Goal: Transaction & Acquisition: Purchase product/service

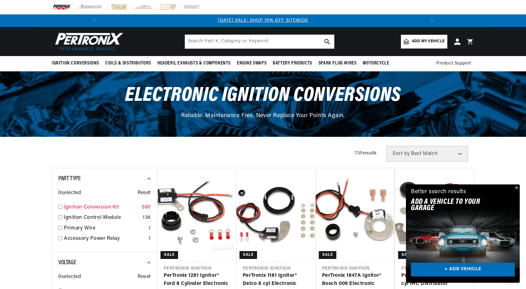
click at [61, 206] on input "checkbox" at bounding box center [60, 207] width 4 height 4
checkbox input "true"
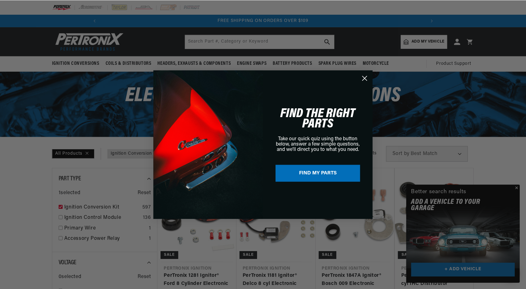
scroll to position [0, 670]
click at [361, 82] on icon "Close dialog" at bounding box center [364, 78] width 11 height 11
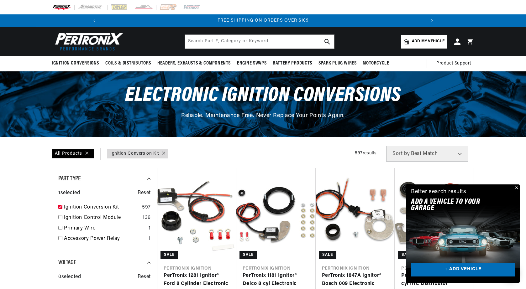
click at [517, 187] on button "Close" at bounding box center [516, 189] width 8 height 8
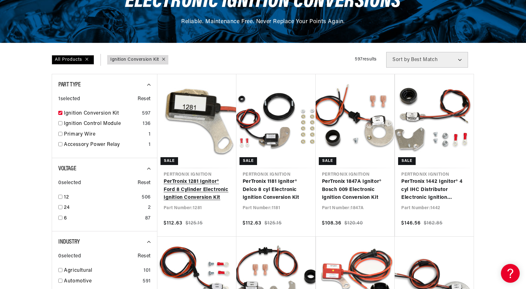
scroll to position [0, 0]
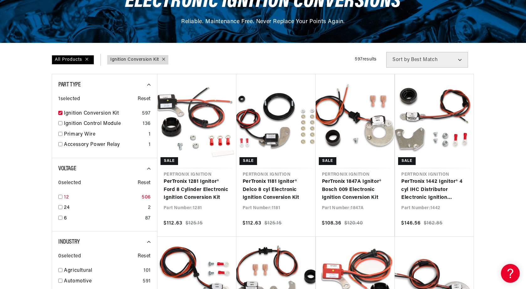
click at [60, 195] on input "checkbox" at bounding box center [60, 197] width 4 height 4
checkbox input "true"
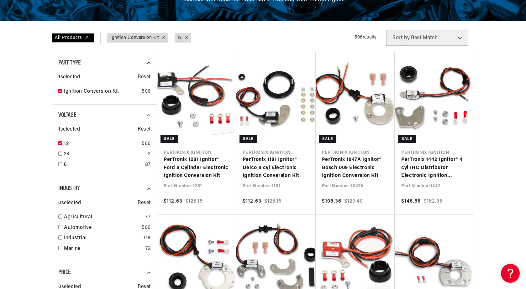
scroll to position [125, 0]
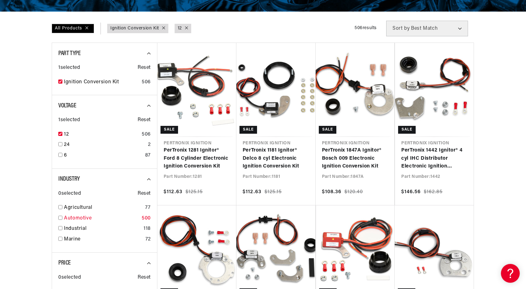
click at [60, 217] on input "checkbox" at bounding box center [60, 218] width 4 height 4
checkbox input "true"
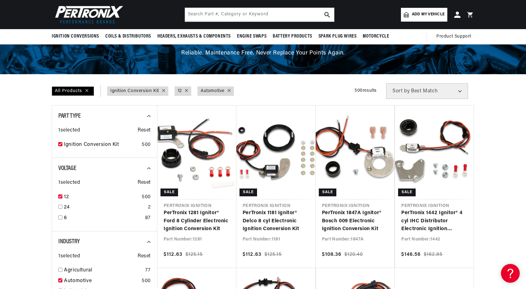
scroll to position [0, 670]
click at [434, 16] on span "Add my vehicle" at bounding box center [428, 15] width 33 height 6
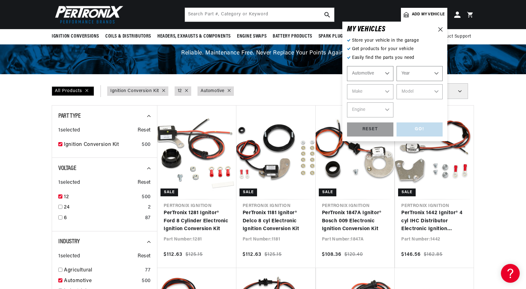
scroll to position [0, 0]
click at [387, 75] on select "Automotive Agricultural Industrial Marine Motorcycle" at bounding box center [370, 73] width 46 height 15
click at [347, 66] on select "Automotive Agricultural Industrial Marine Motorcycle" at bounding box center [370, 73] width 46 height 15
click at [411, 76] on select "Year 2022 2021 2020 2019 2018 2017 2016 2015 2014 2013 2012 2011 2010 2009 2008…" at bounding box center [419, 73] width 46 height 15
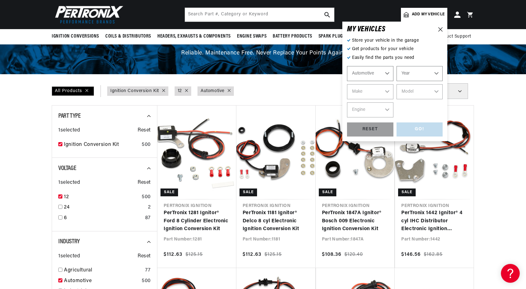
select select "1960"
click at [396, 66] on select "Year 2022 2021 2020 2019 2018 2017 2016 2015 2014 2013 2012 2011 2010 2009 2008…" at bounding box center [419, 73] width 46 height 15
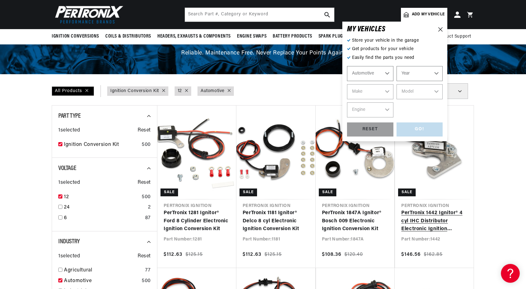
select select "1960"
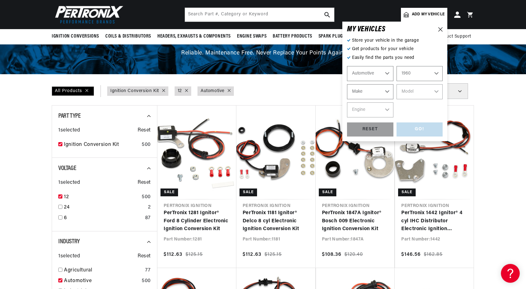
click at [388, 91] on select "Make Alfa Romeo American Motors Aston Martin Austin Austin Healey Buick Cadilla…" at bounding box center [370, 91] width 46 height 15
select select "Chrysler"
click at [347, 84] on select "Make Alfa Romeo American Motors Aston Martin Austin Austin Healey Buick Cadilla…" at bounding box center [370, 91] width 46 height 15
select select "Chrysler"
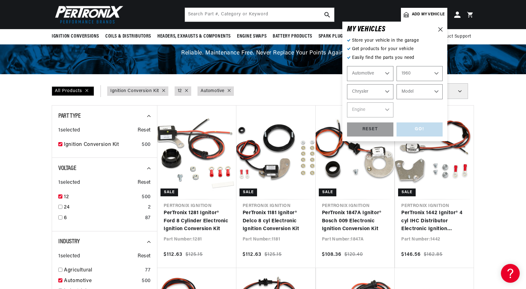
click at [437, 93] on select "Model 300 Imperial New Yorker Newport Saratoga Town & Country Windsor" at bounding box center [419, 91] width 46 height 15
select select "[GEOGRAPHIC_DATA]"
click at [396, 84] on select "Model 300 Imperial New Yorker Newport Saratoga Town & Country Windsor" at bounding box center [419, 91] width 46 height 15
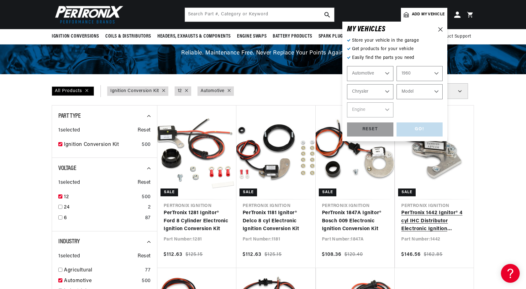
select select "[GEOGRAPHIC_DATA]"
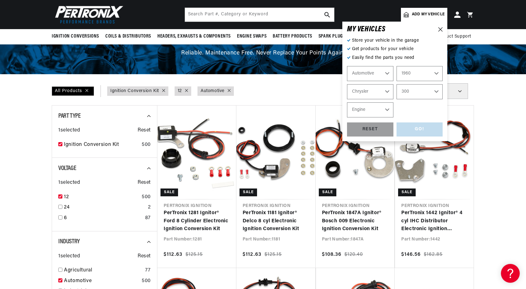
click at [388, 108] on select "Engine 383cid / 6.3L" at bounding box center [370, 109] width 46 height 15
select select "383cid-6.3L"
click at [347, 102] on select "Engine 383cid / 6.3L" at bounding box center [370, 109] width 46 height 15
select select "383cid-6.3L"
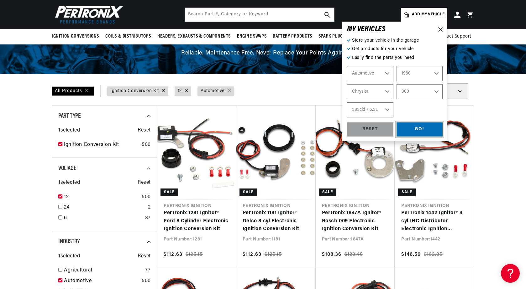
click at [421, 129] on div "GO!" at bounding box center [419, 129] width 46 height 14
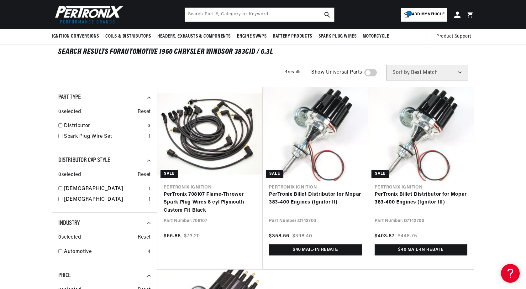
scroll to position [0, 335]
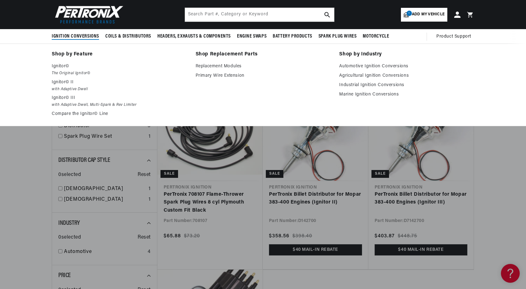
click at [82, 34] on span "Ignition Conversions" at bounding box center [75, 36] width 47 height 7
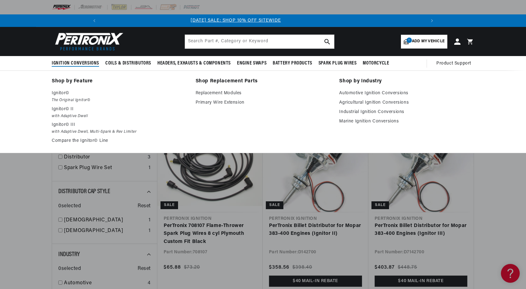
scroll to position [0, 0]
click at [72, 61] on span "Ignition Conversions" at bounding box center [75, 63] width 47 height 7
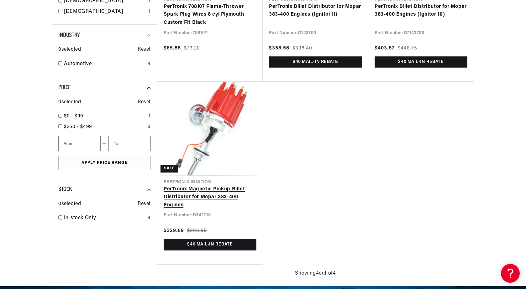
scroll to position [0, 335]
click at [196, 192] on link "PerTronix Magnetic Pickup Billet Distributor for Mopar 383-400 Engines" at bounding box center [210, 197] width 93 height 24
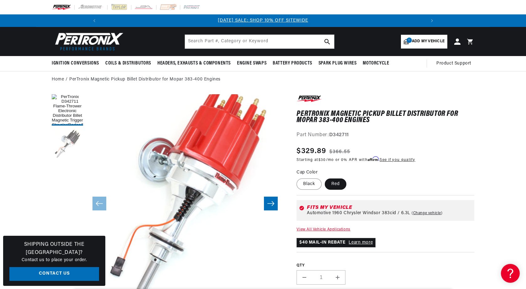
click at [65, 149] on button "Load image 2 in gallery view" at bounding box center [67, 144] width 31 height 31
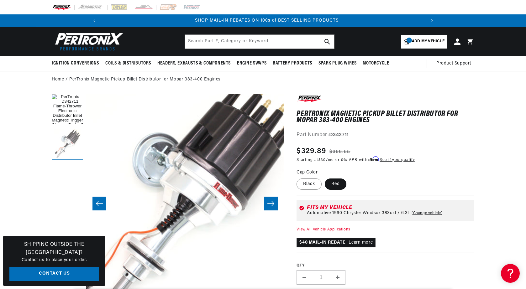
scroll to position [0, 335]
click at [239, 42] on input "text" at bounding box center [259, 42] width 149 height 14
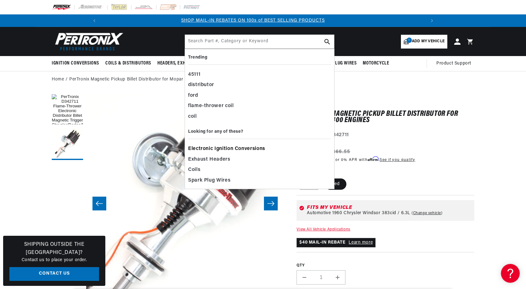
click at [240, 148] on span "Electronic Ignition Conversions" at bounding box center [226, 149] width 77 height 9
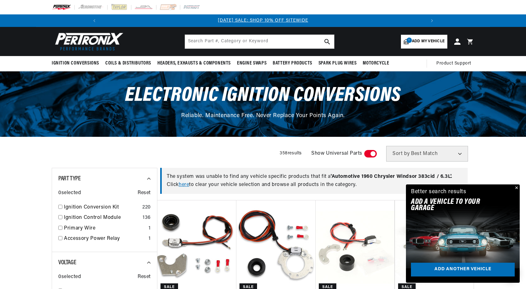
click at [518, 189] on button "Close" at bounding box center [516, 189] width 8 height 8
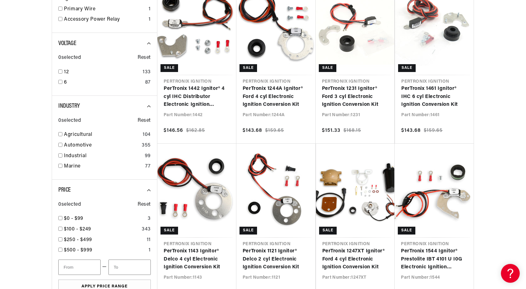
scroll to position [0, 335]
click at [62, 144] on input "checkbox" at bounding box center [60, 145] width 4 height 4
checkbox input "true"
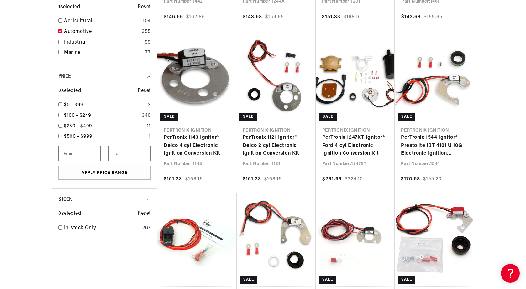
scroll to position [345, 0]
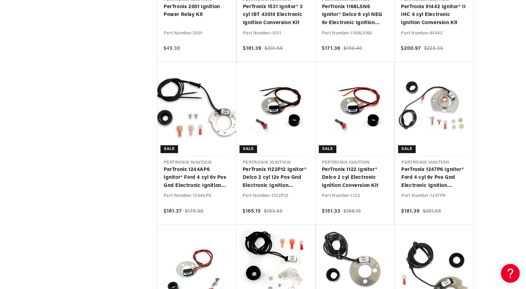
scroll to position [0, 335]
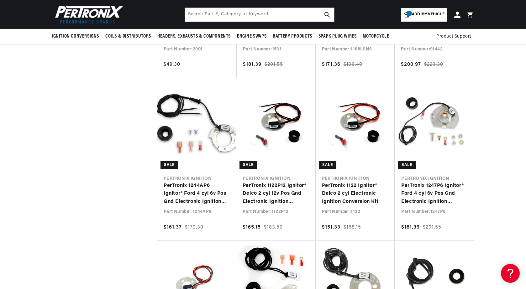
scroll to position [428, 0]
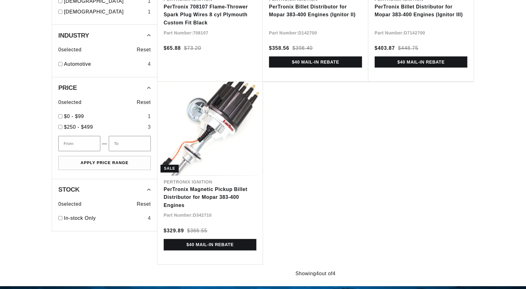
scroll to position [219, 0]
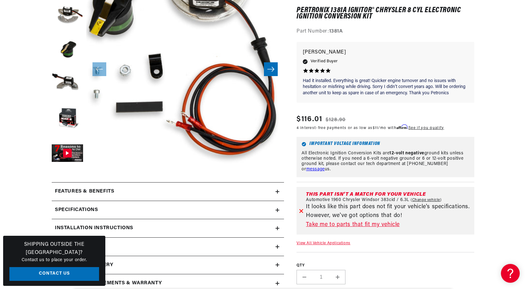
scroll to position [0, 670]
click at [341, 224] on link "Take me to parts that fit my vehicle" at bounding box center [389, 225] width 166 height 9
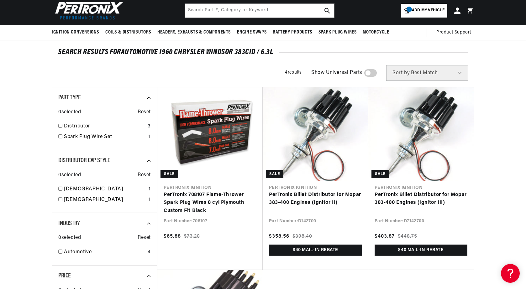
scroll to position [31, 0]
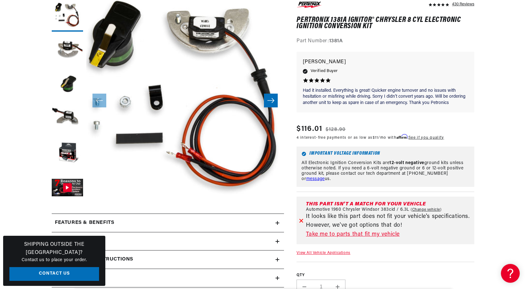
scroll to position [0, 335]
